Goal: Information Seeking & Learning: Compare options

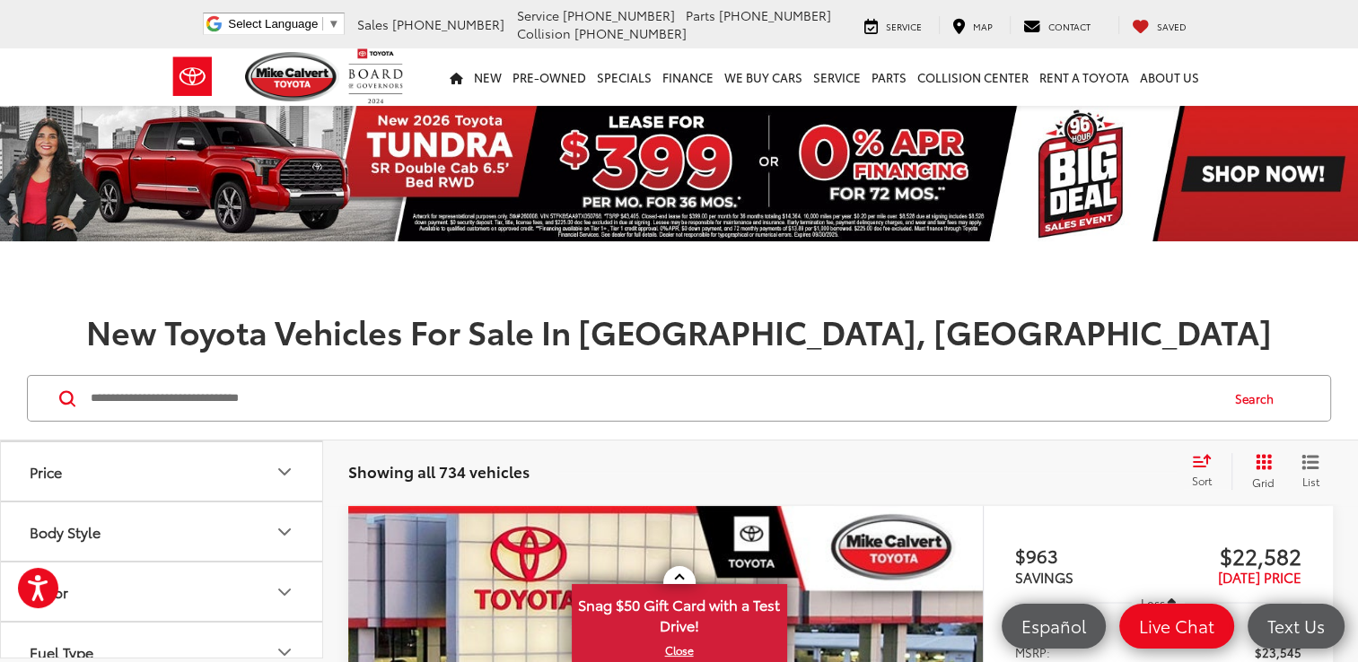
scroll to position [346, 0]
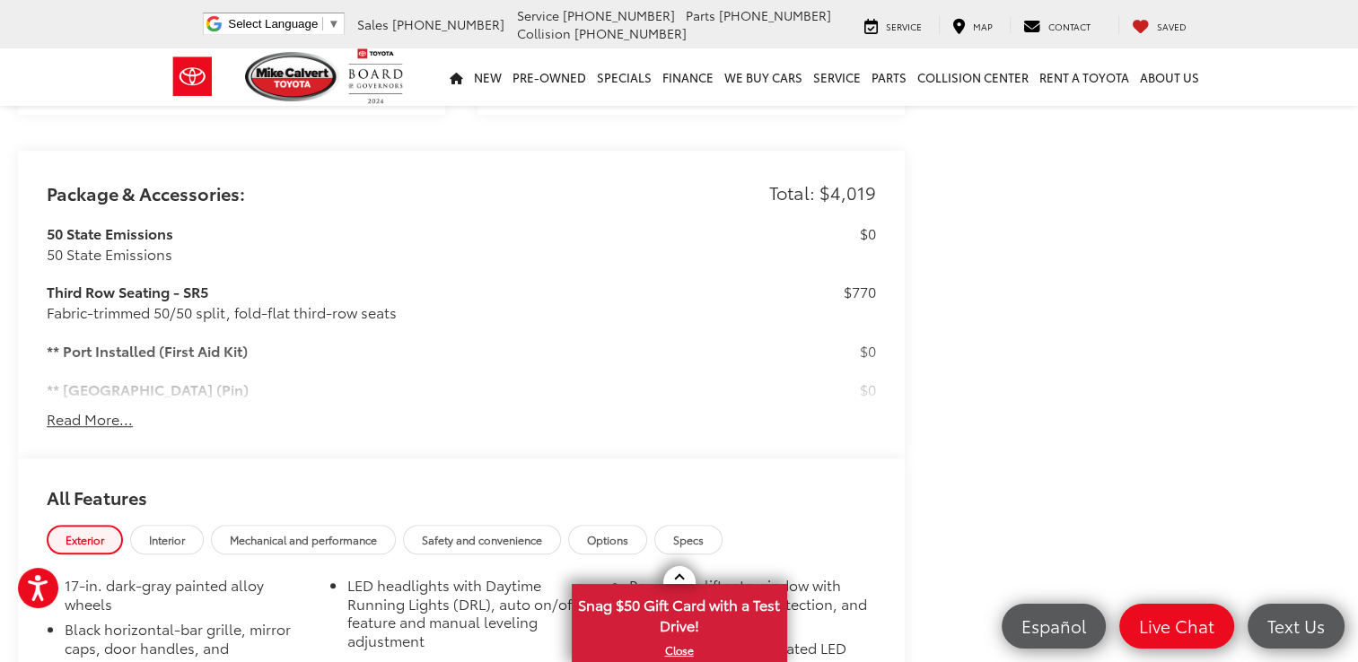
scroll to position [1436, 0]
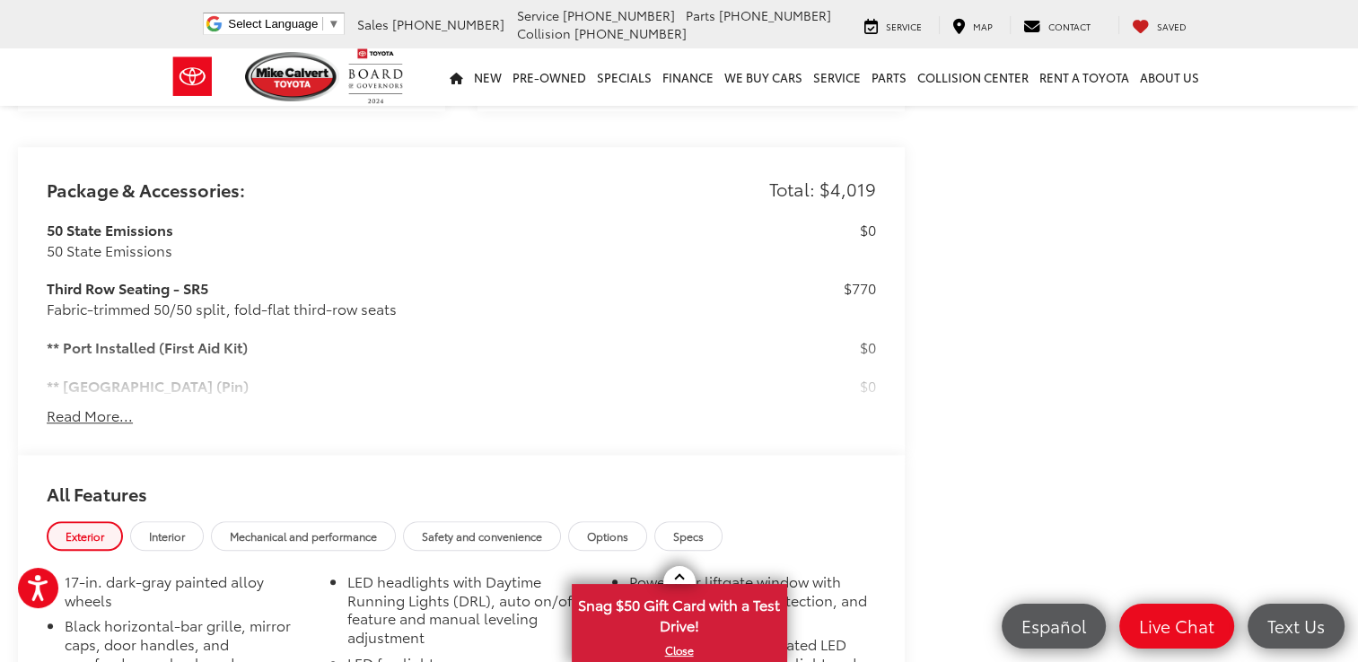
click at [101, 406] on button "Read More..." at bounding box center [90, 416] width 86 height 21
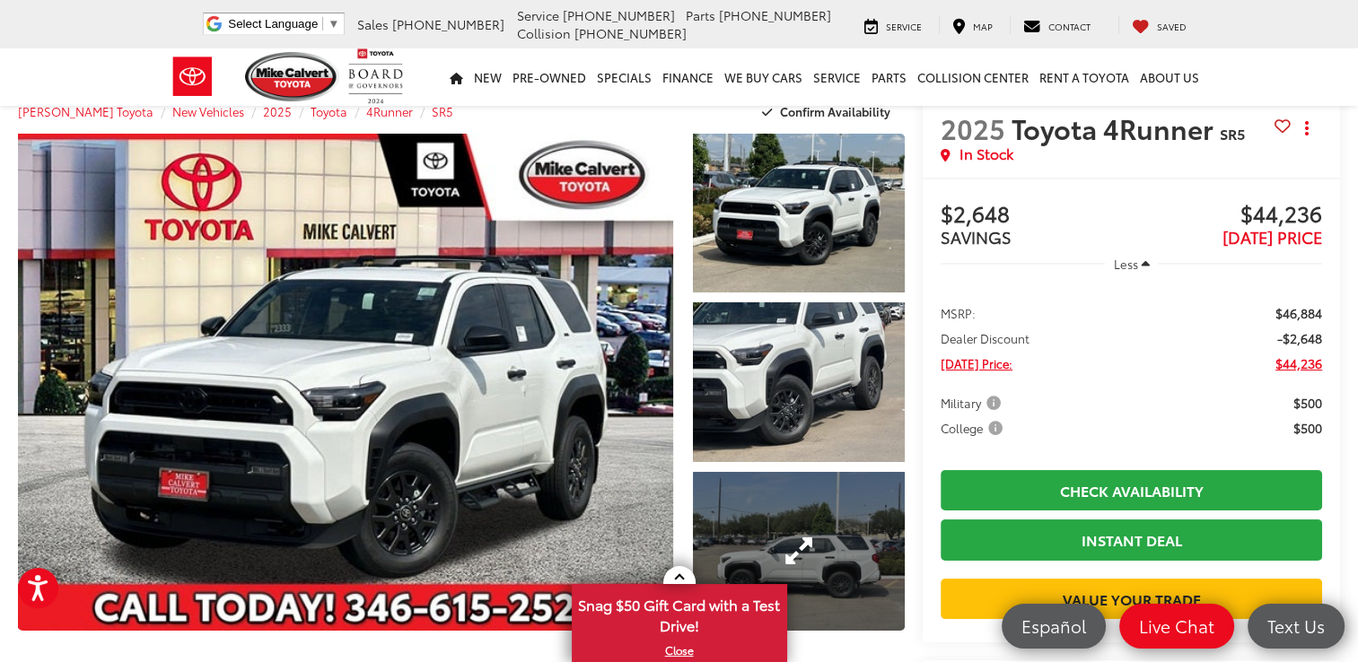
scroll to position [20, 0]
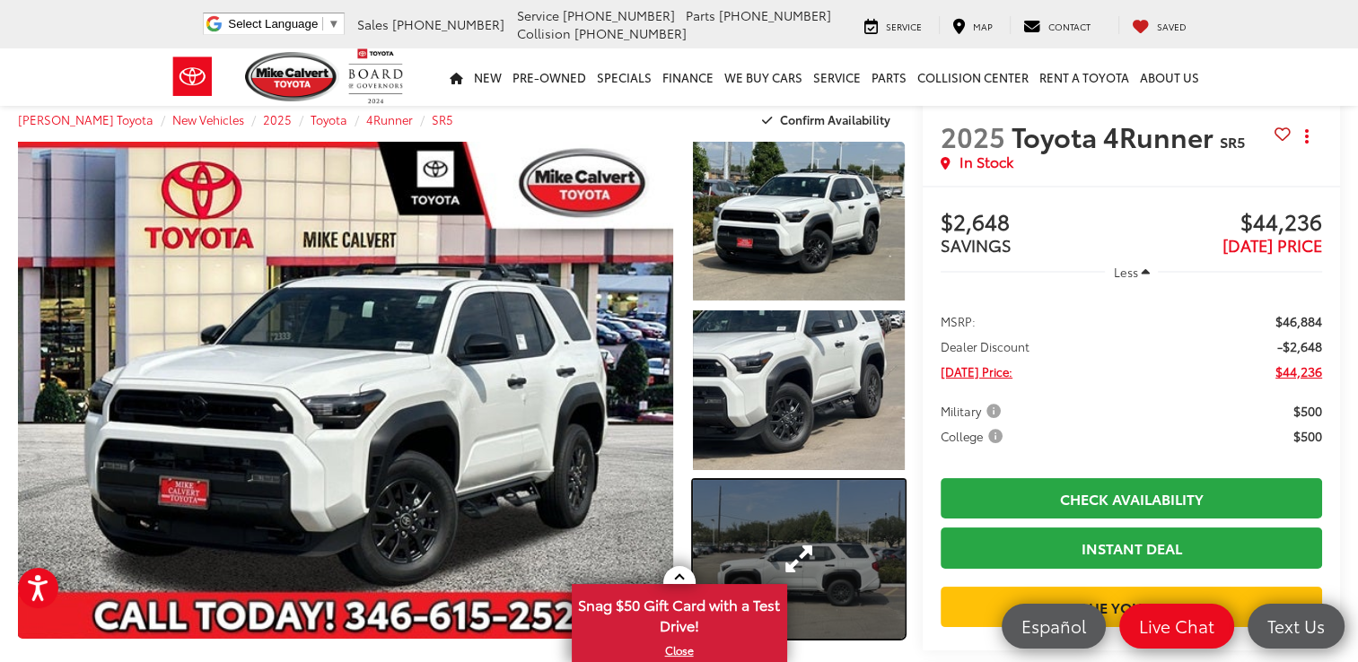
click at [858, 505] on link "Expand Photo 3" at bounding box center [799, 559] width 212 height 159
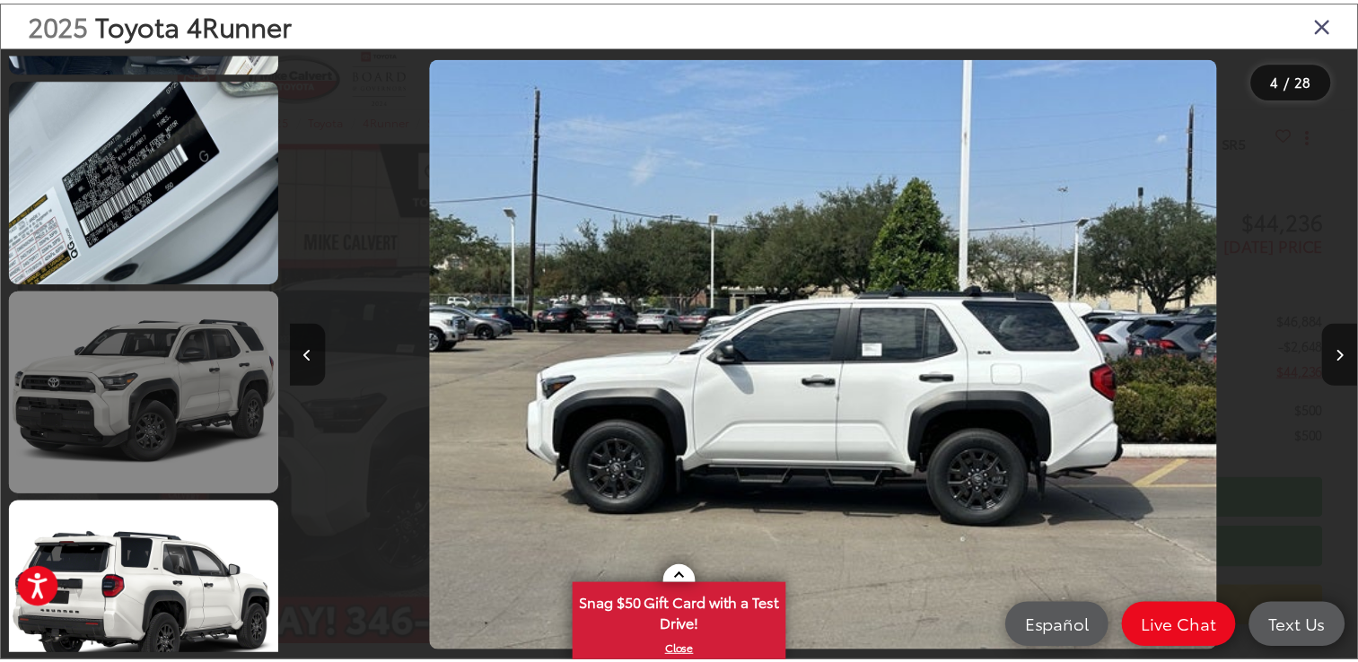
scroll to position [3005, 0]
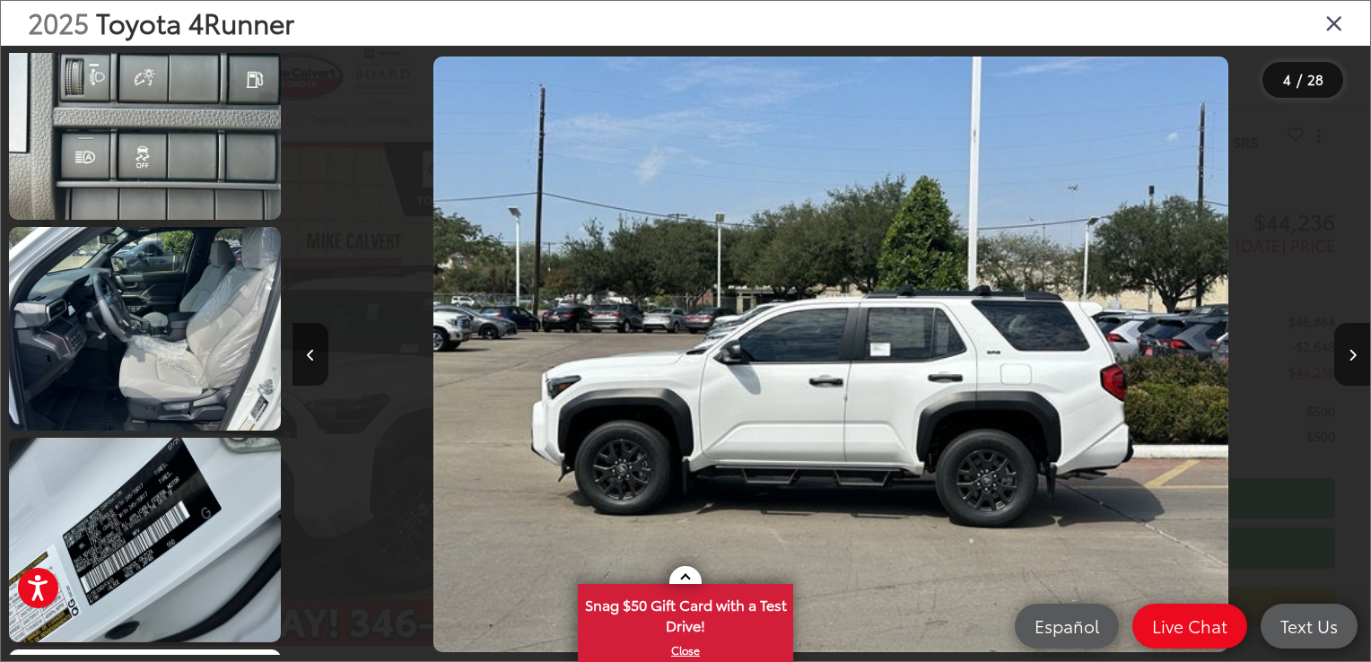
click at [1330, 25] on icon "Close gallery" at bounding box center [1335, 22] width 18 height 23
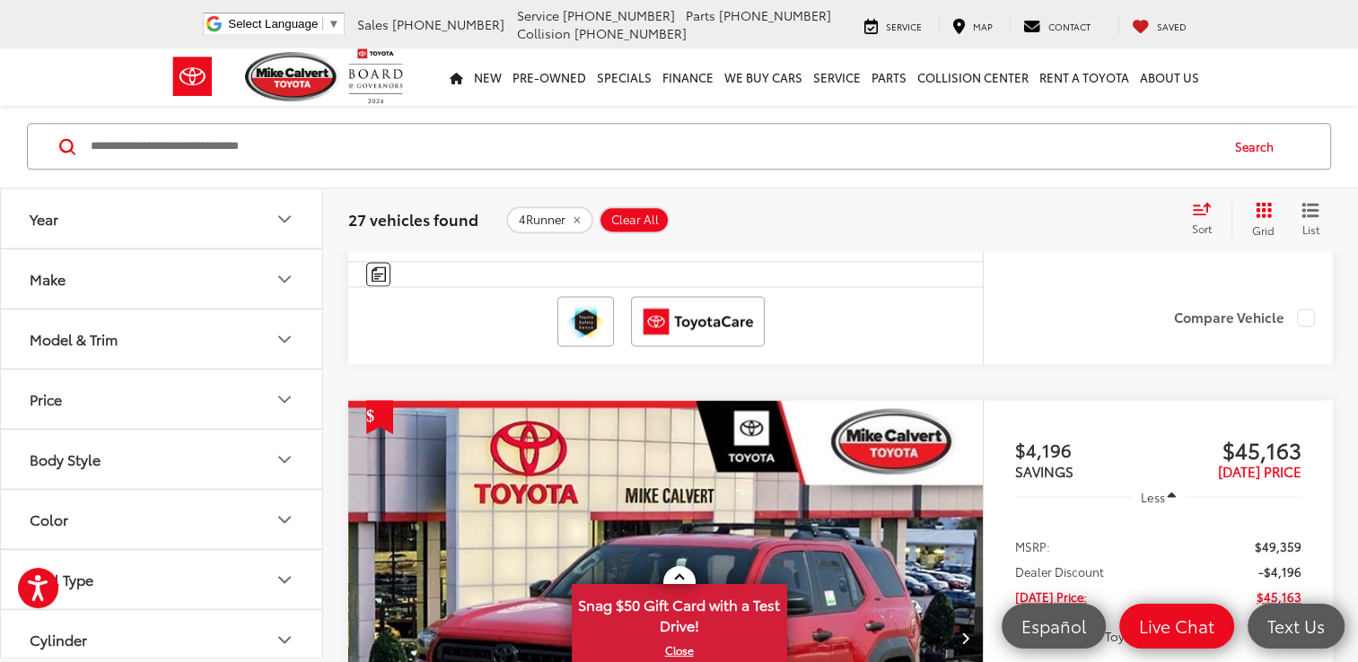
scroll to position [2675, 0]
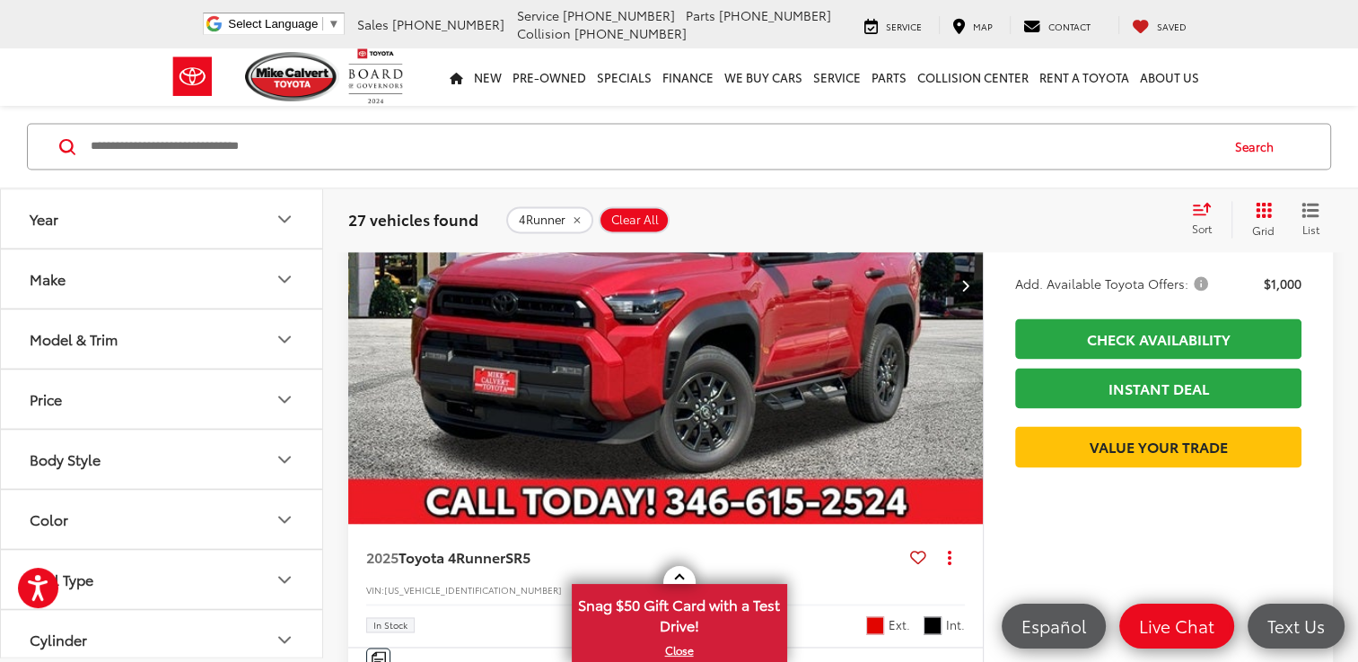
click at [176, 275] on button "Make" at bounding box center [162, 279] width 323 height 58
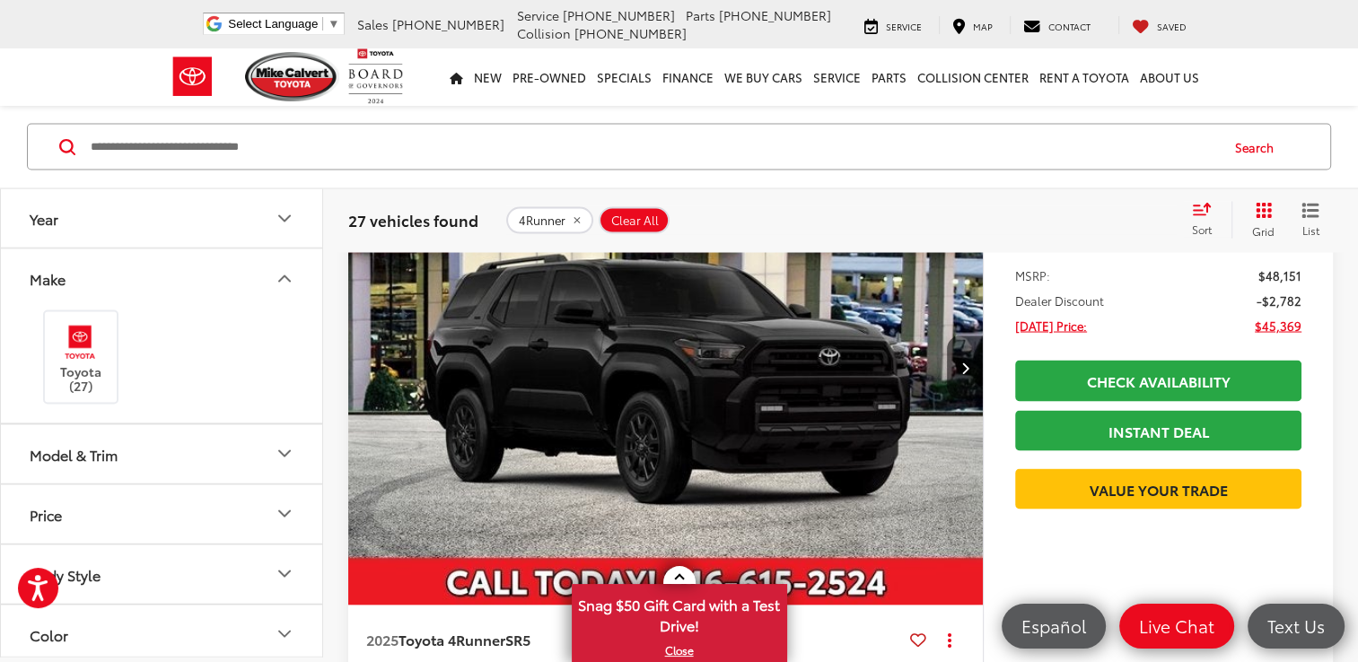
scroll to position [3303, 0]
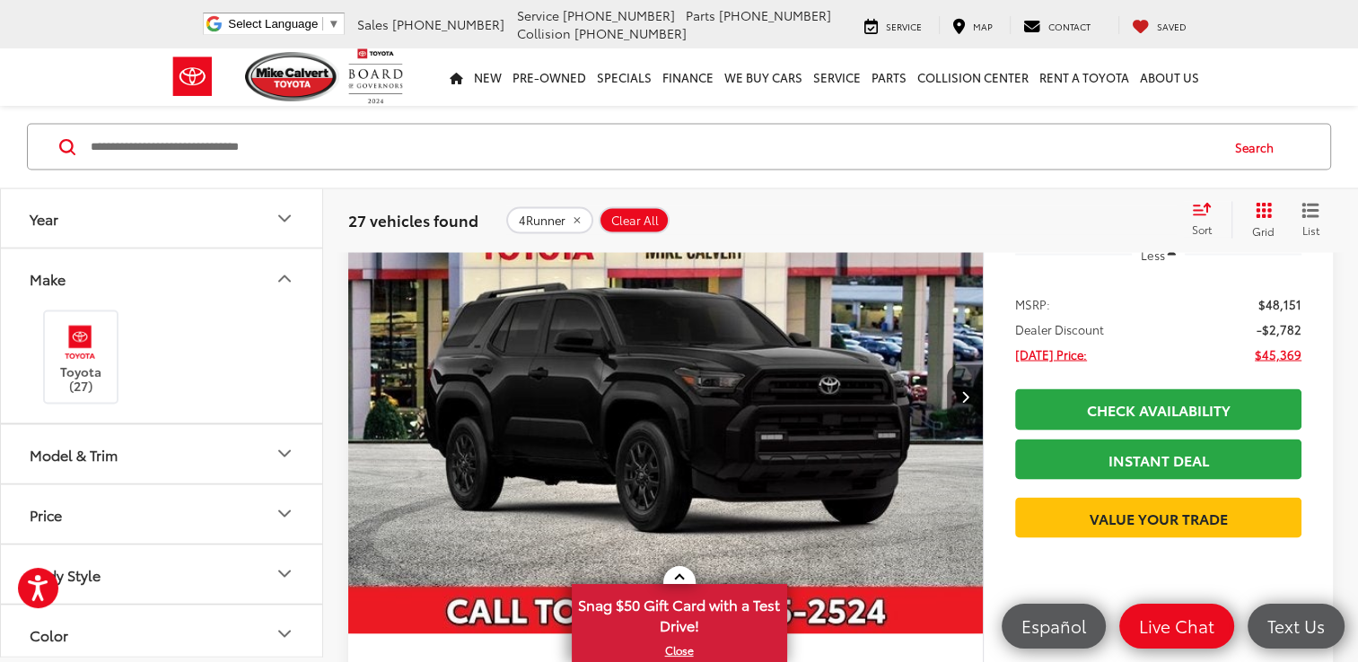
click at [577, 428] on img "2025 Toyota 4Runner SR5 0" at bounding box center [665, 396] width 637 height 478
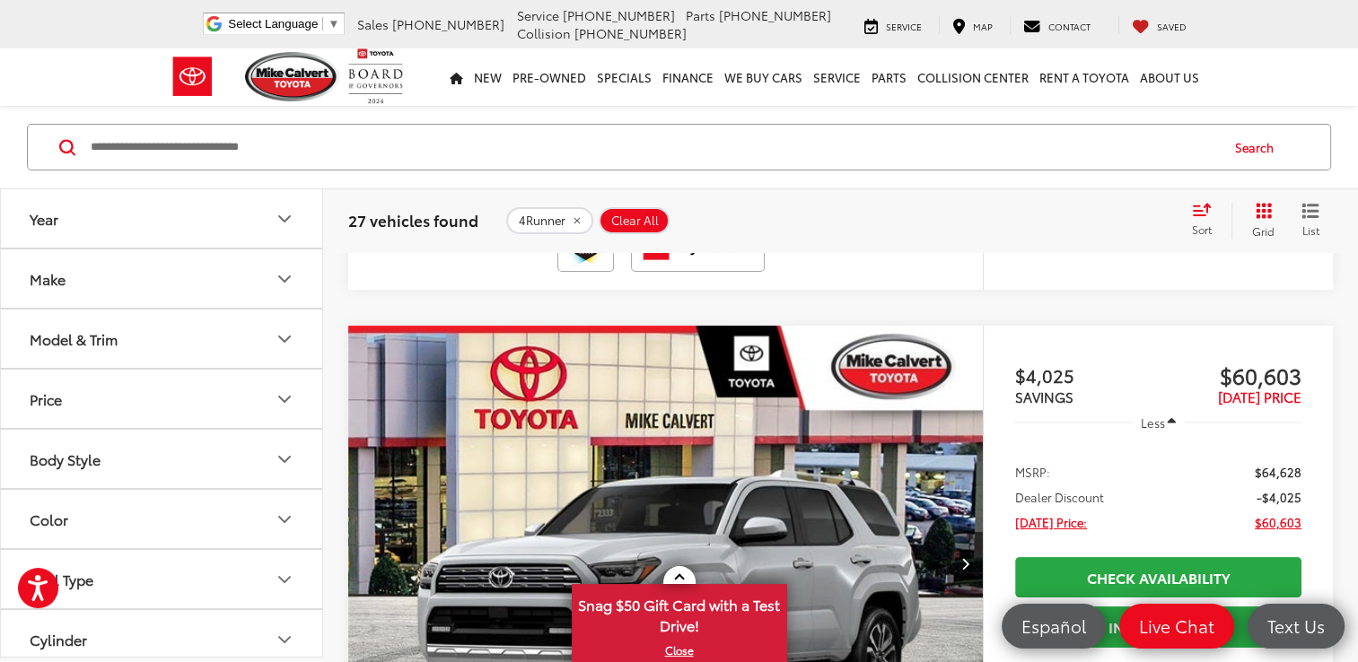
scroll to position [7073, 0]
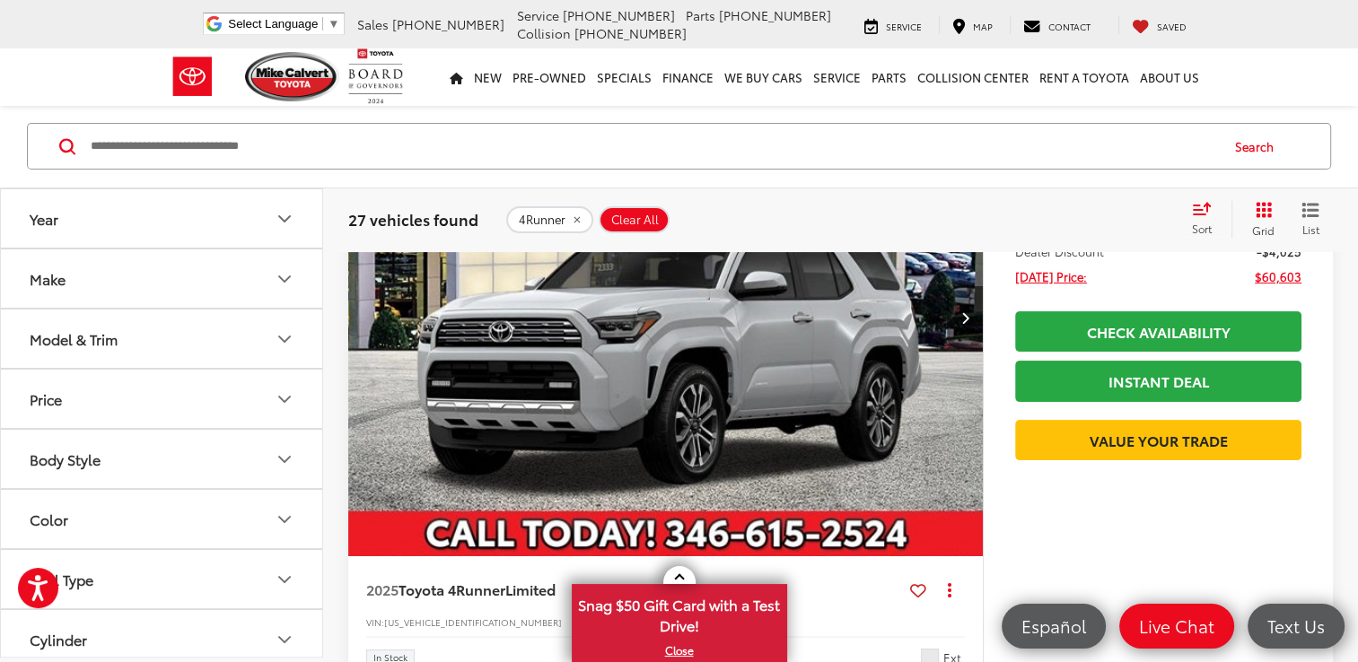
click at [202, 346] on button "Model & Trim" at bounding box center [162, 339] width 323 height 58
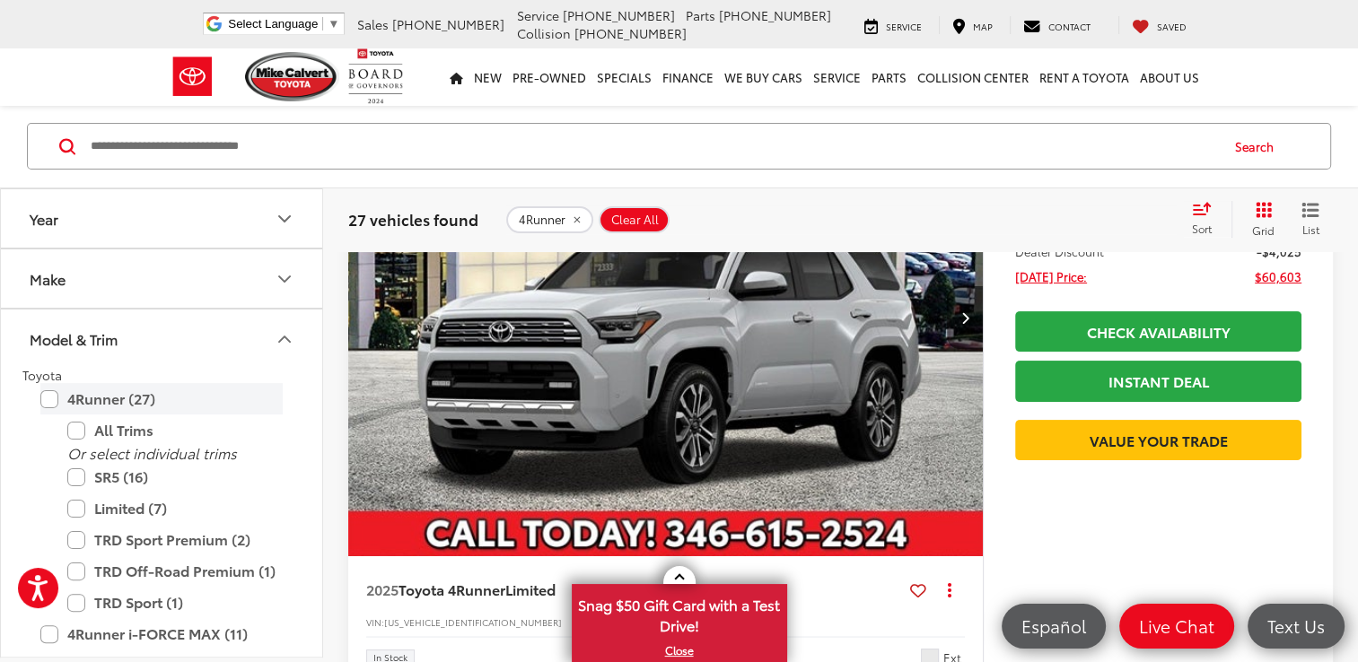
click at [47, 400] on label "4Runner (27)" at bounding box center [161, 398] width 242 height 31
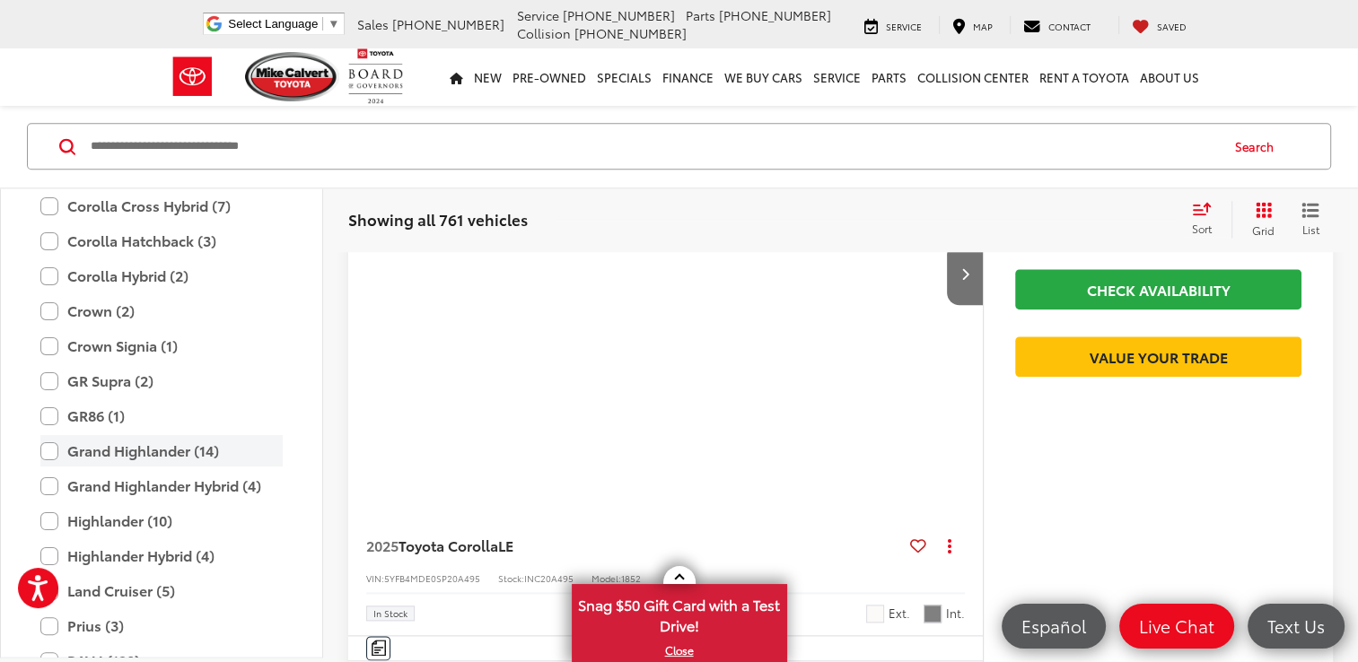
scroll to position [251, 0]
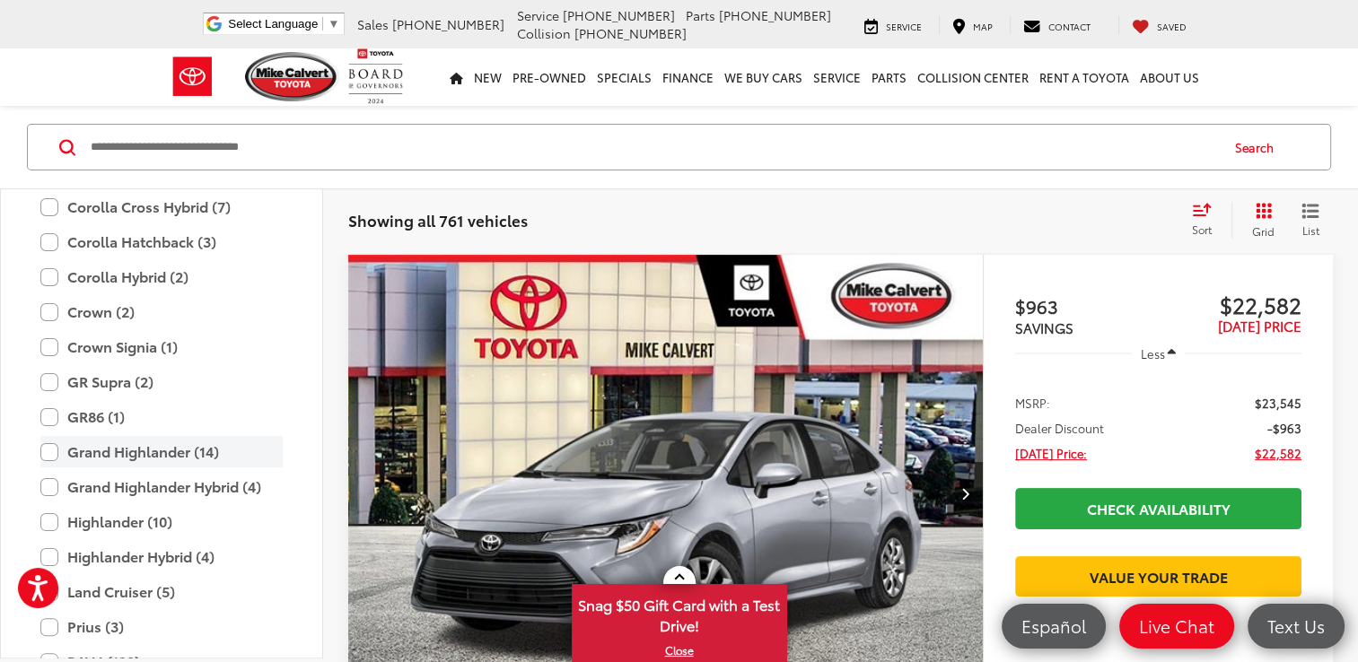
click at [50, 451] on label "Grand Highlander (14)" at bounding box center [161, 451] width 242 height 31
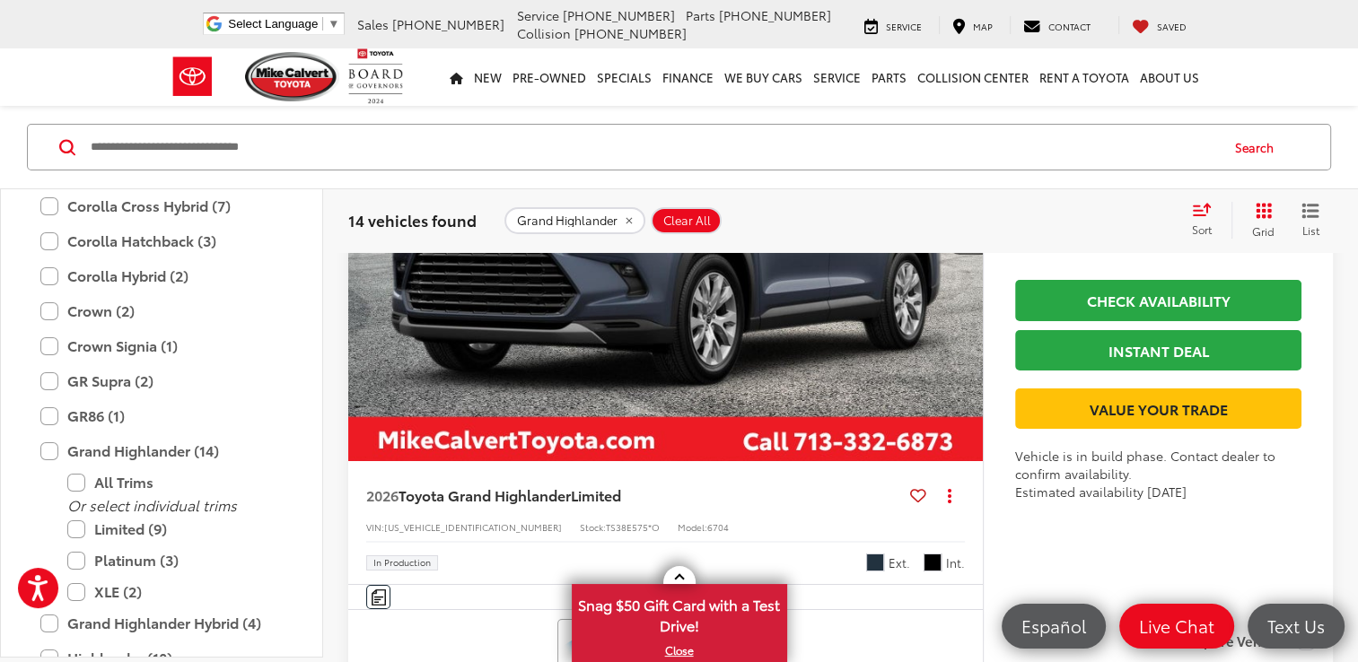
scroll to position [6355, 0]
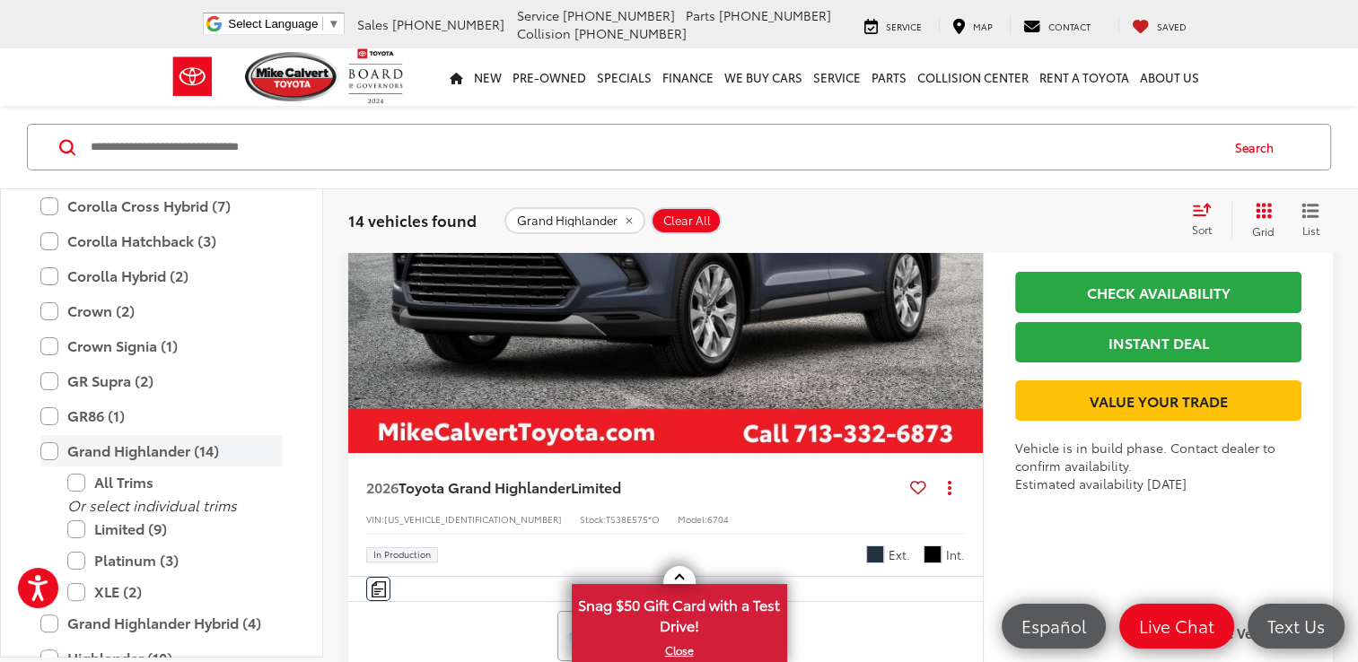
click at [47, 446] on label "Grand Highlander (14)" at bounding box center [161, 450] width 242 height 31
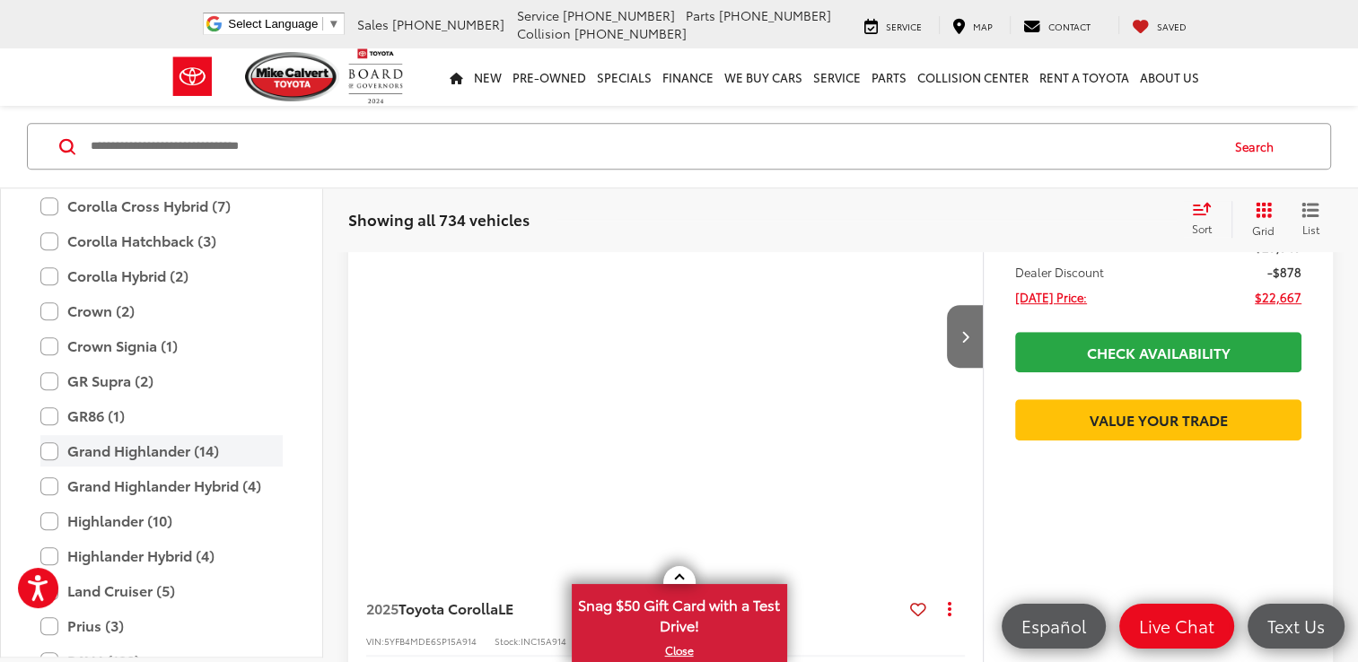
scroll to position [251, 0]
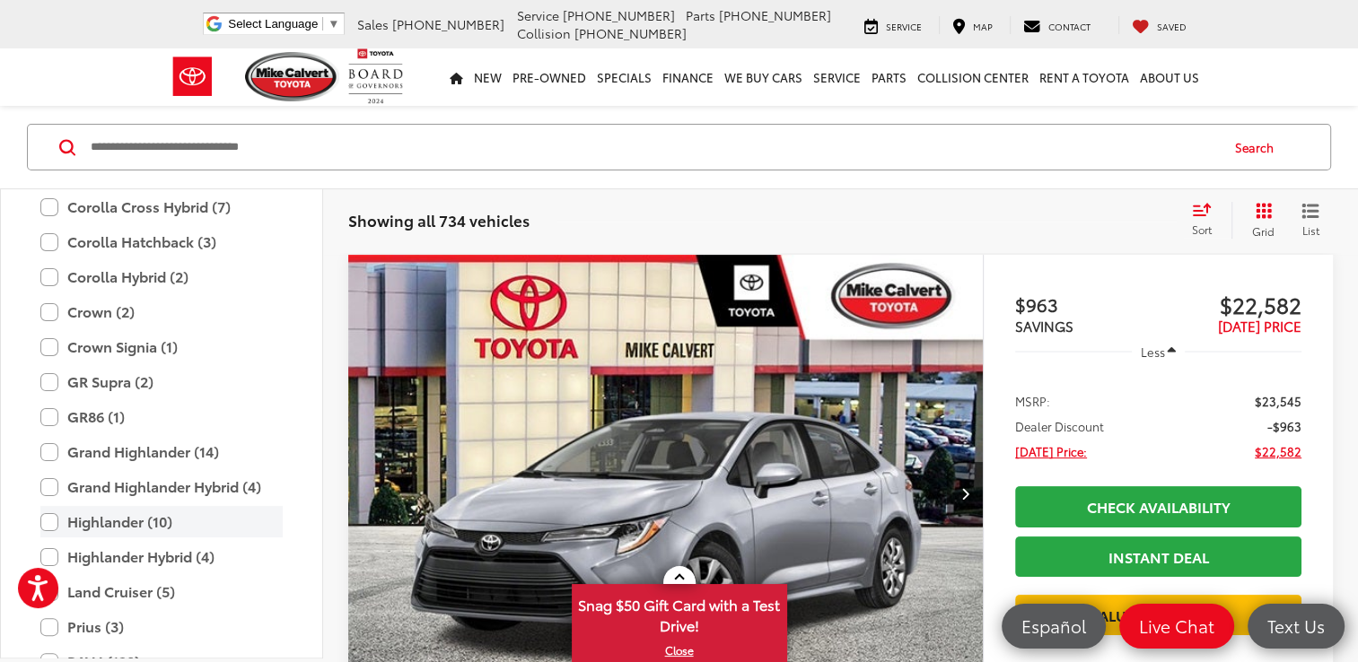
click at [52, 513] on label "Highlander (10)" at bounding box center [161, 521] width 242 height 31
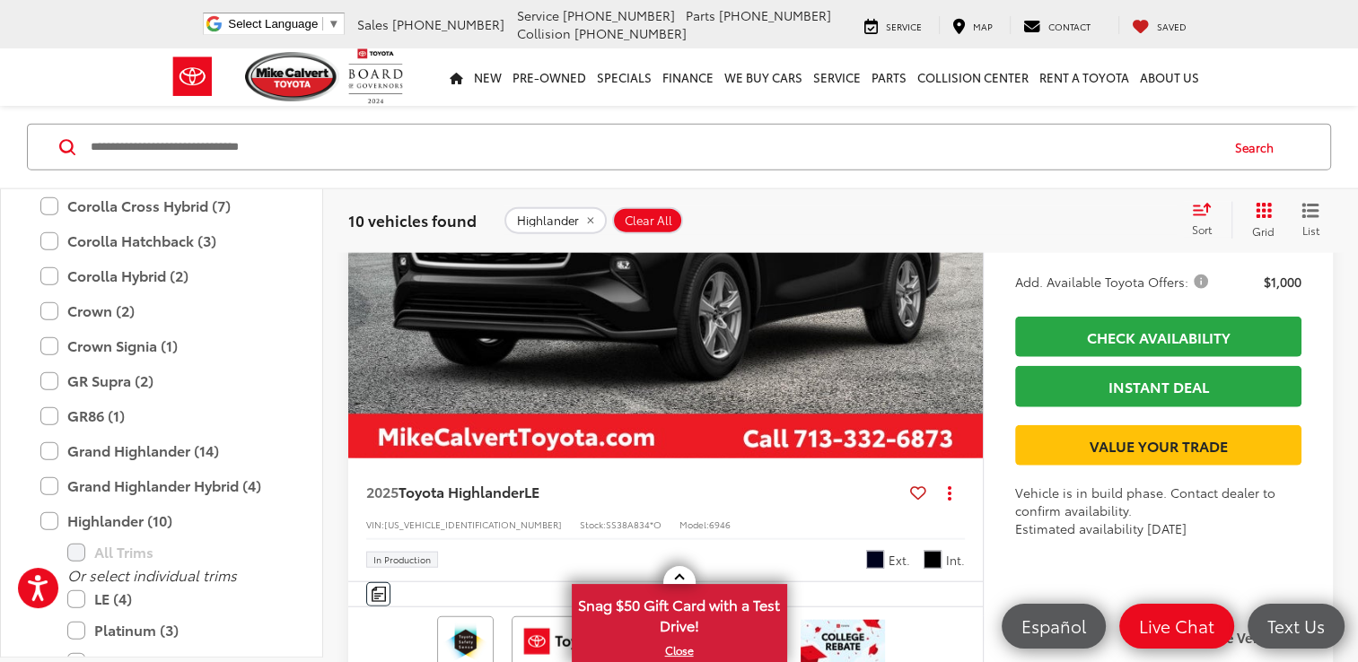
scroll to position [4290, 0]
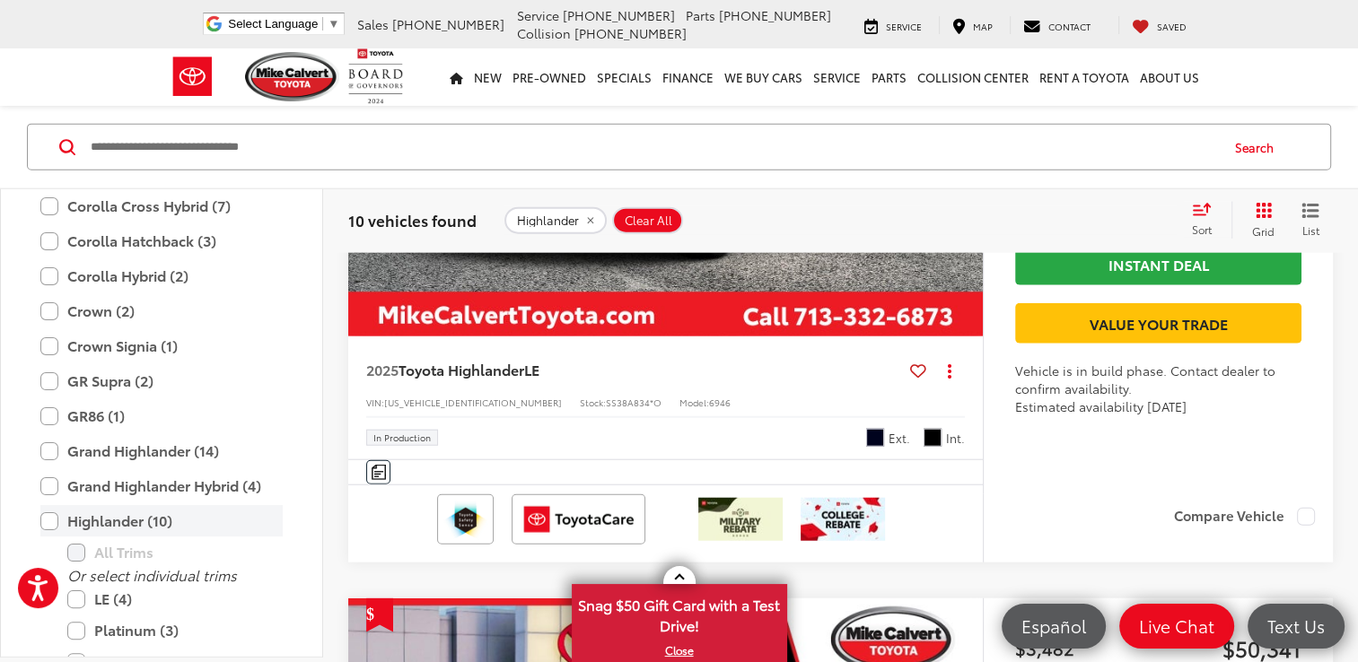
click at [47, 516] on label "Highlander (10)" at bounding box center [161, 520] width 242 height 31
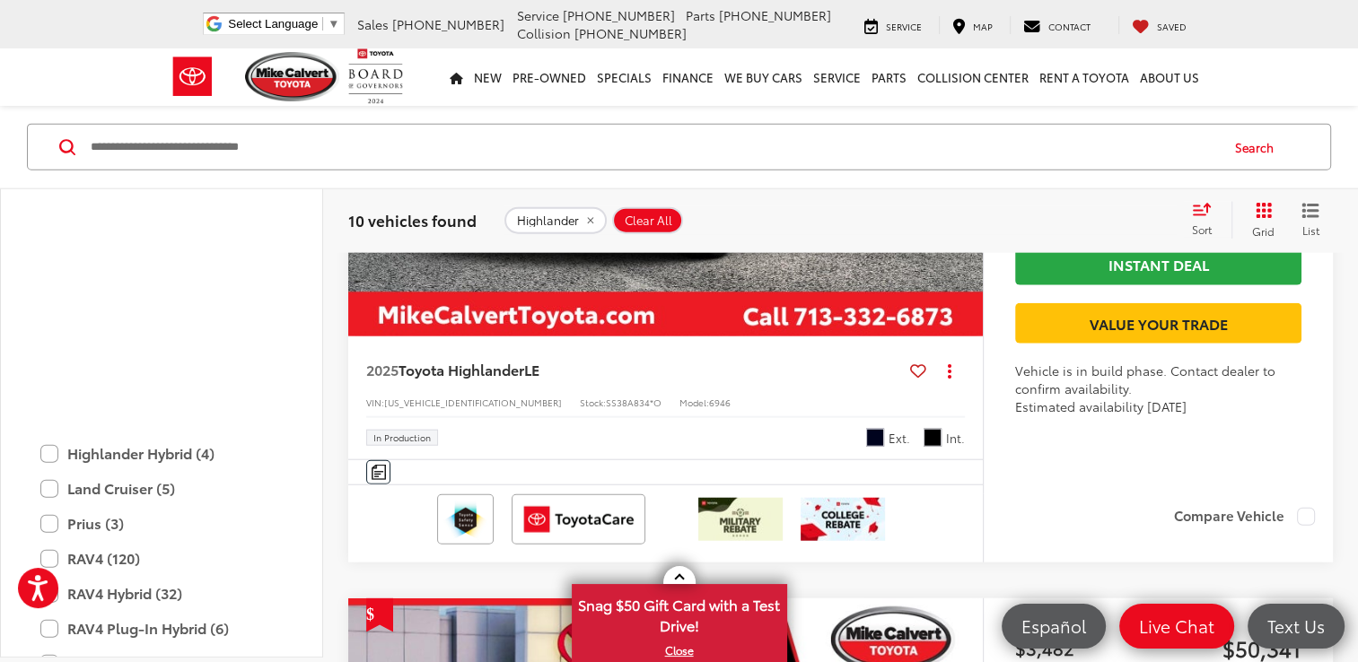
scroll to position [797, 0]
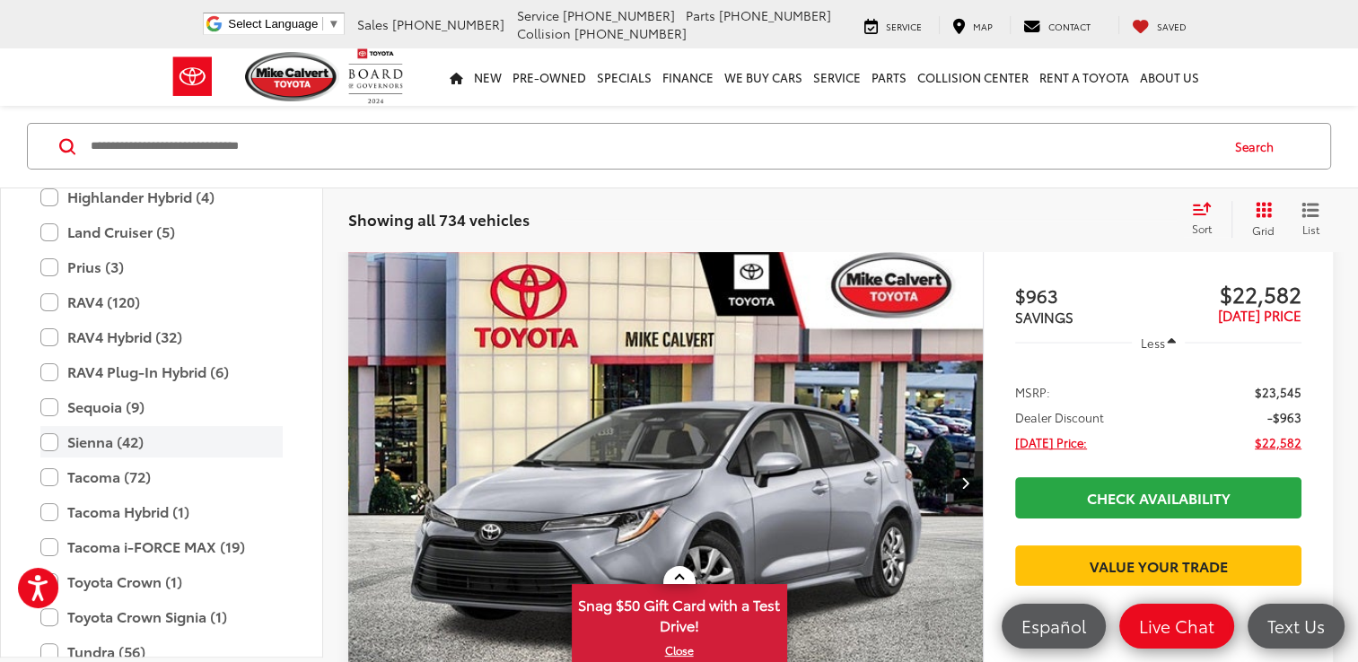
click at [44, 445] on label "Sienna (42)" at bounding box center [161, 441] width 242 height 31
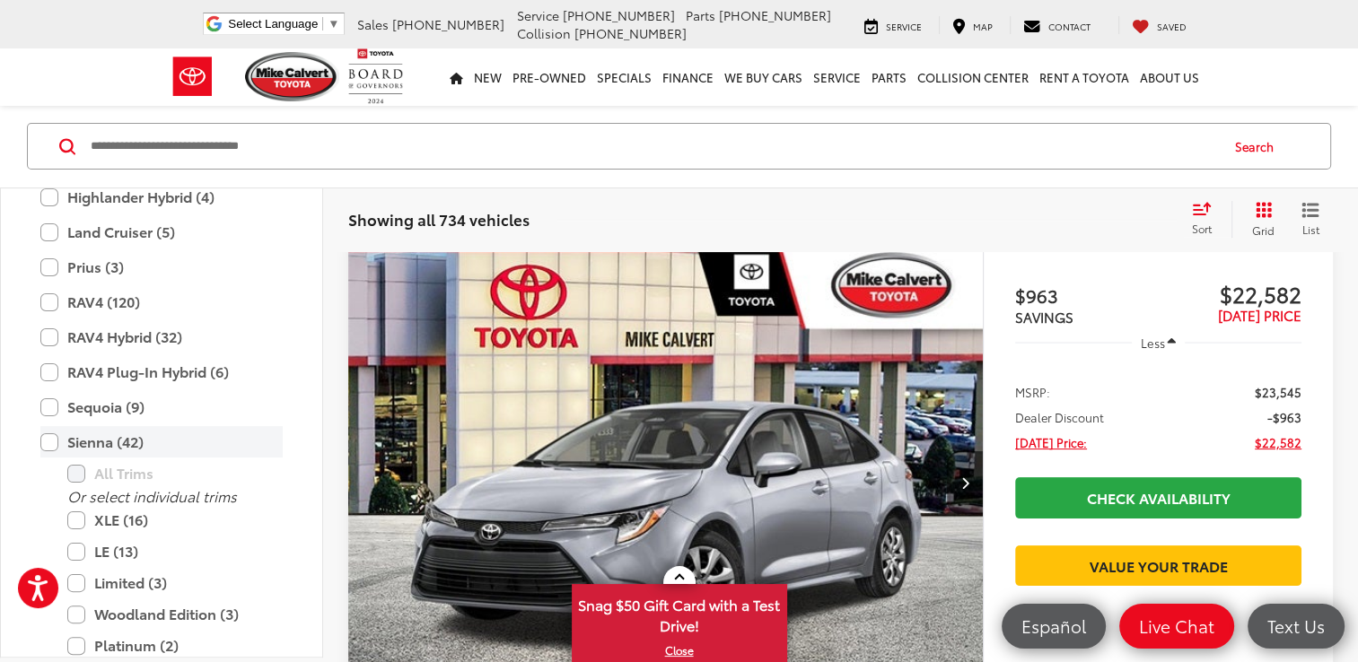
scroll to position [251, 0]
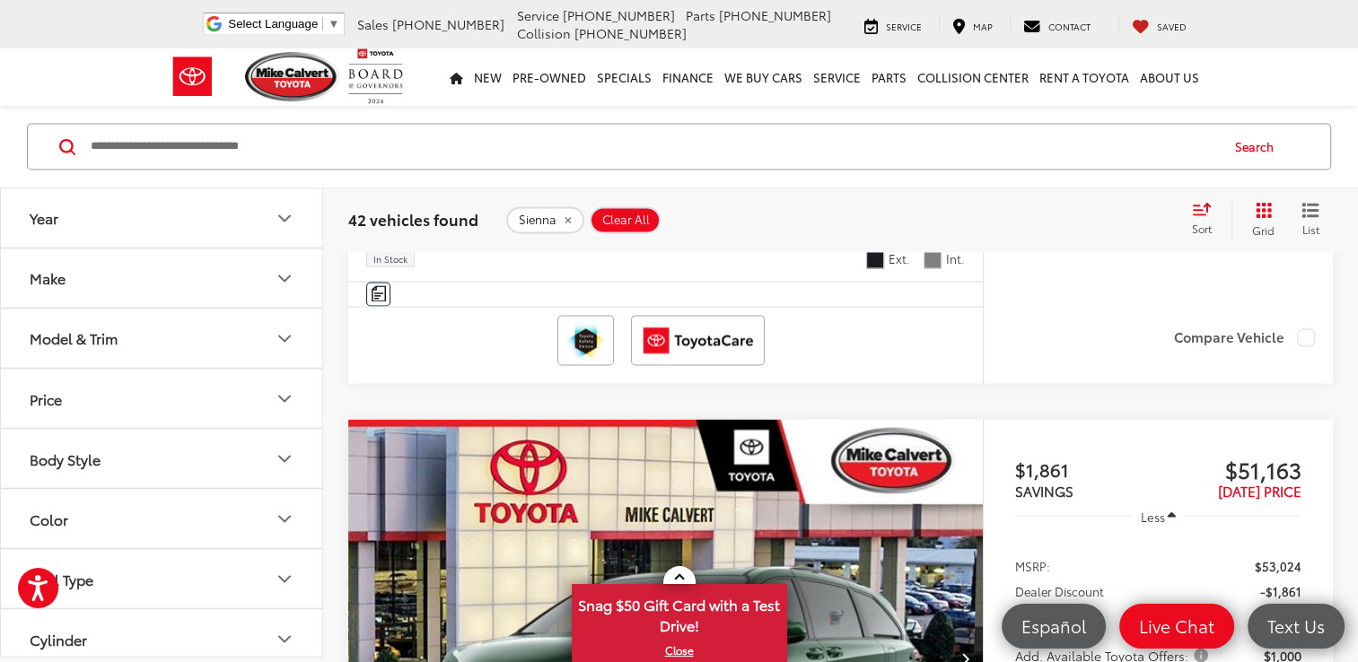
scroll to position [3213, 0]
